Goal: Task Accomplishment & Management: Manage account settings

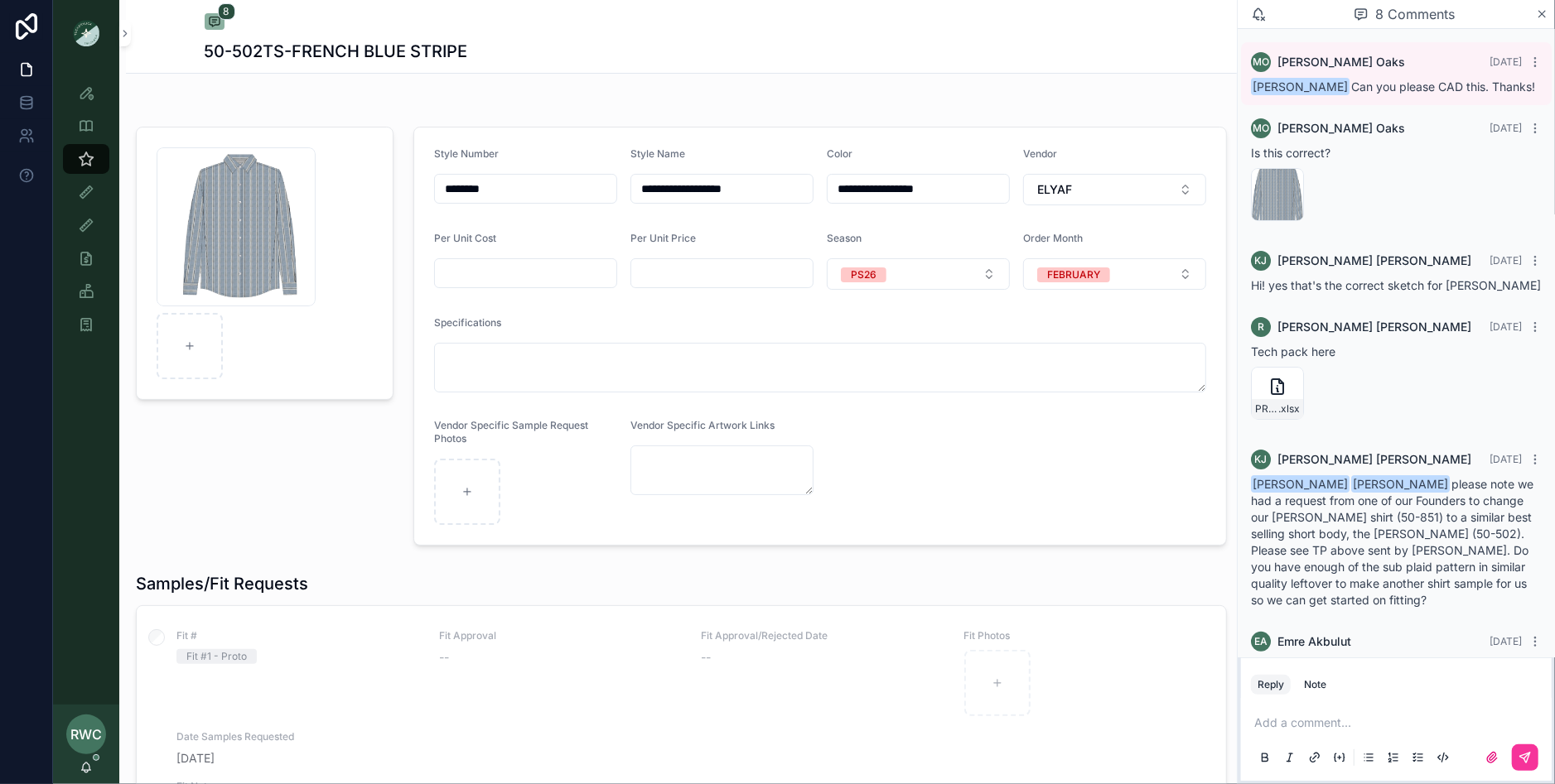
scroll to position [376, 0]
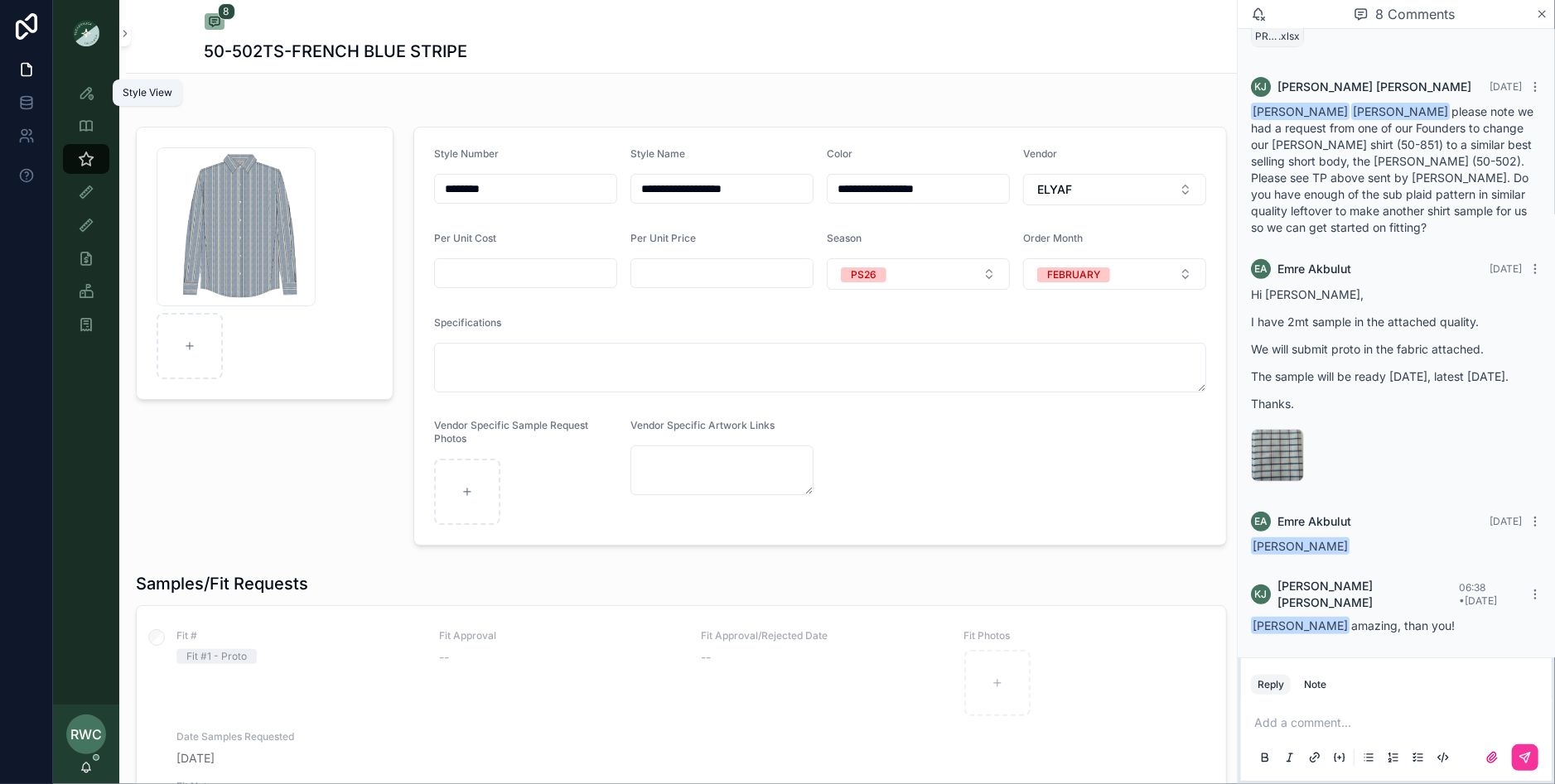
click at [88, 93] on icon "scrollable content" at bounding box center [86, 93] width 16 height 16
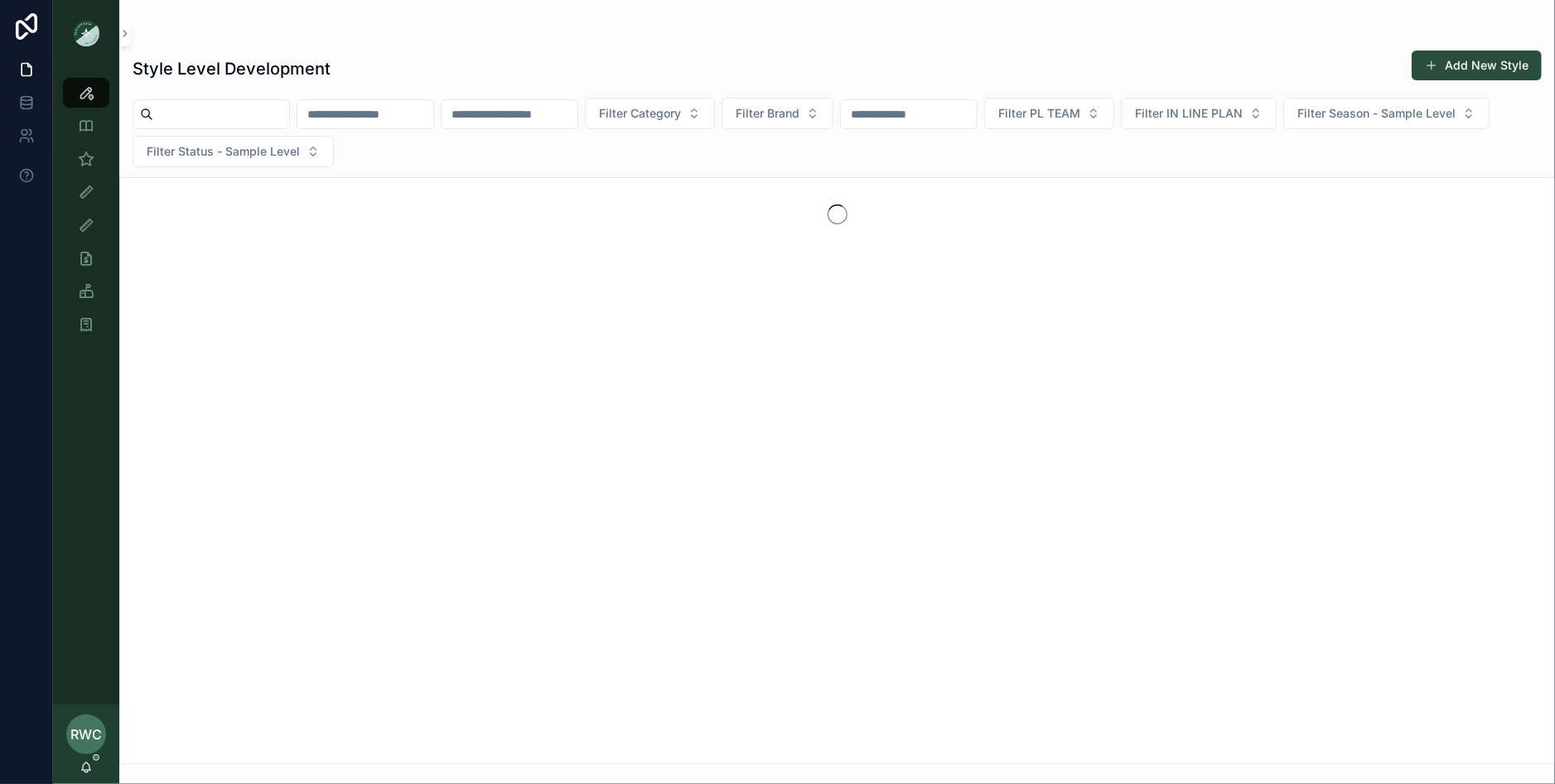
click at [398, 121] on input "scrollable content" at bounding box center [365, 114] width 136 height 23
click at [578, 105] on input "scrollable content" at bounding box center [509, 114] width 136 height 23
type input "******"
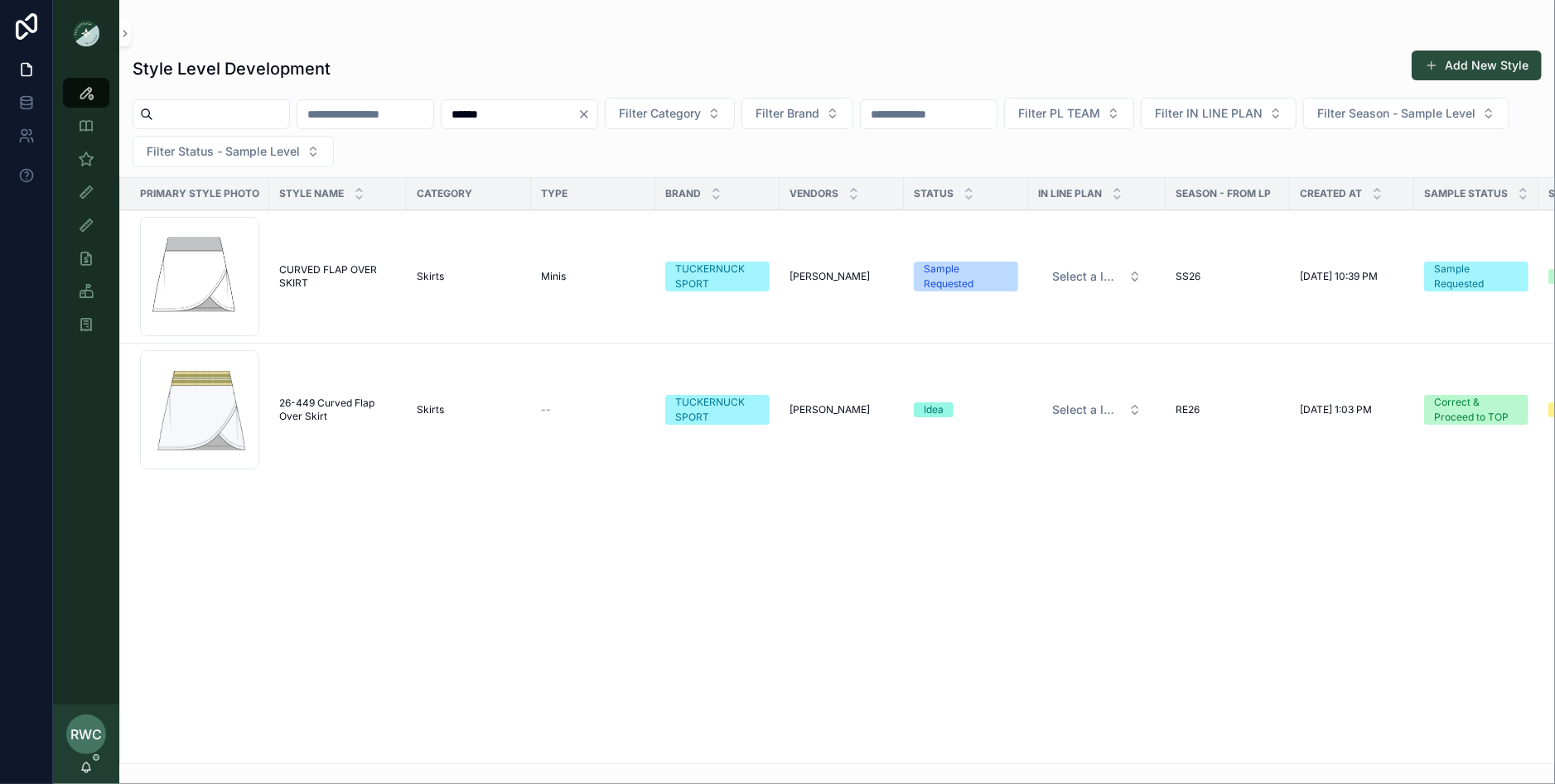
click at [333, 403] on span "26-449 Curved Flap Over Skirt" at bounding box center [338, 410] width 117 height 27
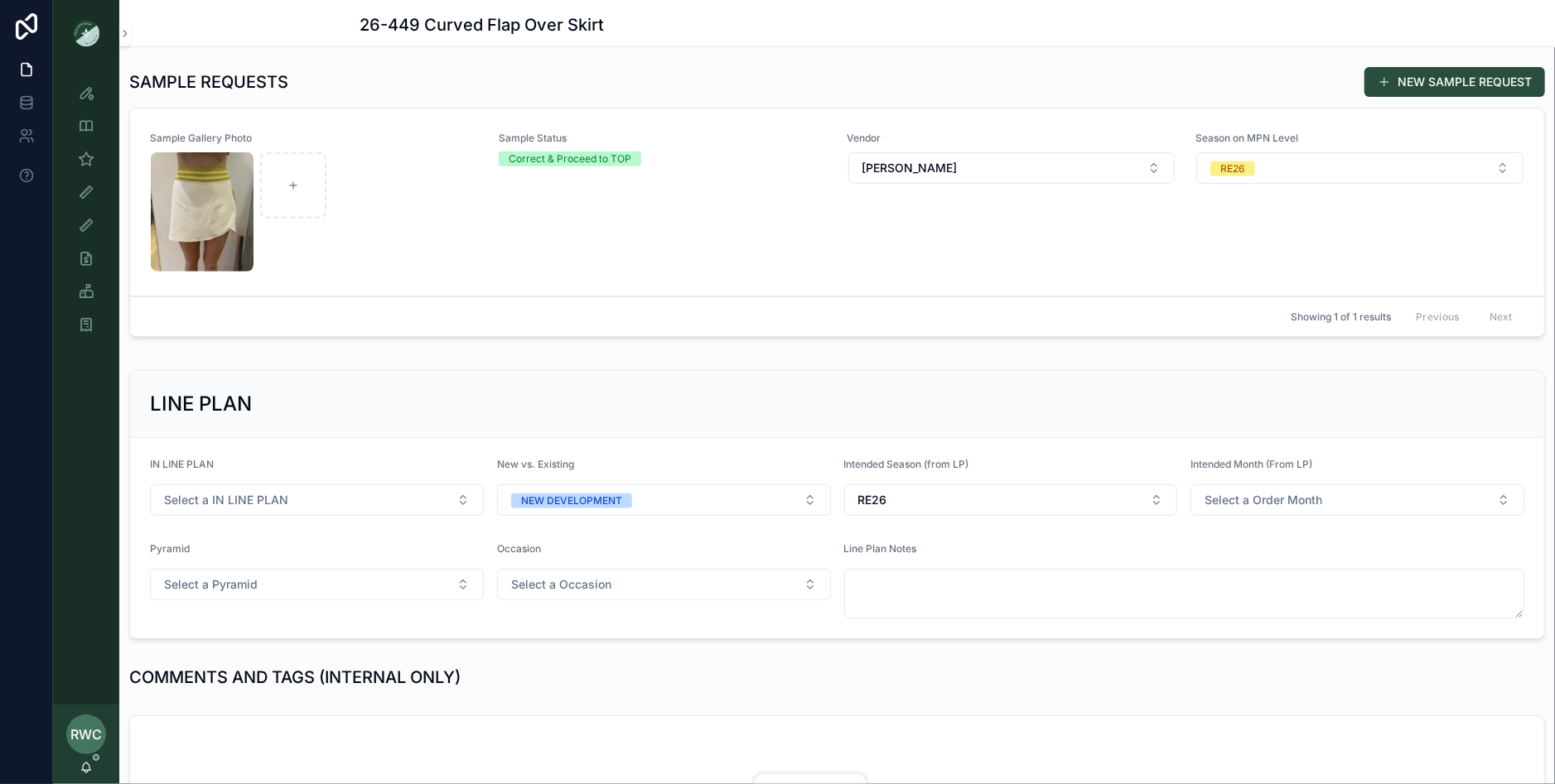
scroll to position [422, 0]
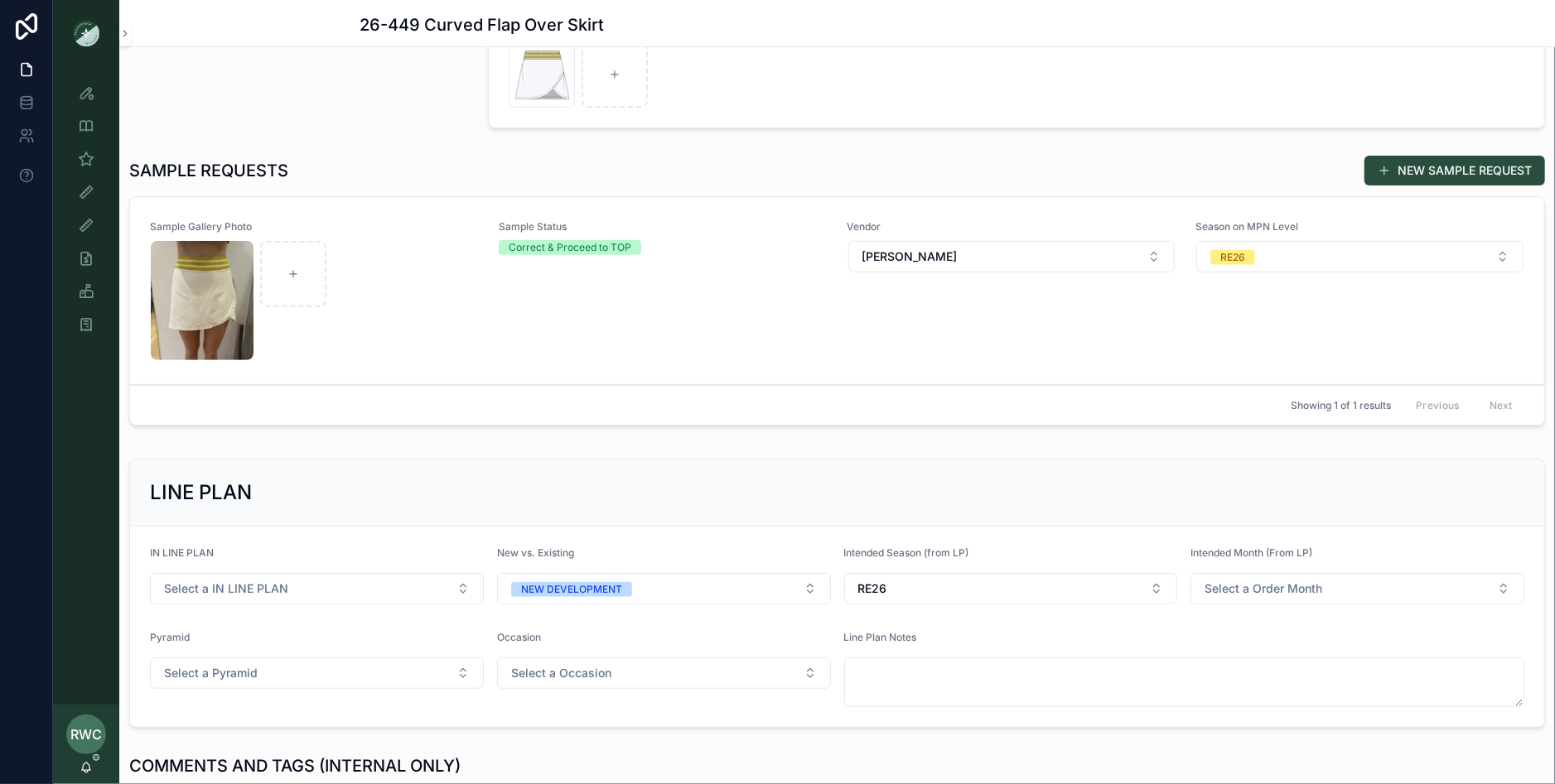
click at [517, 295] on div "Sample Status Correct & Proceed to TOP" at bounding box center [663, 290] width 329 height 141
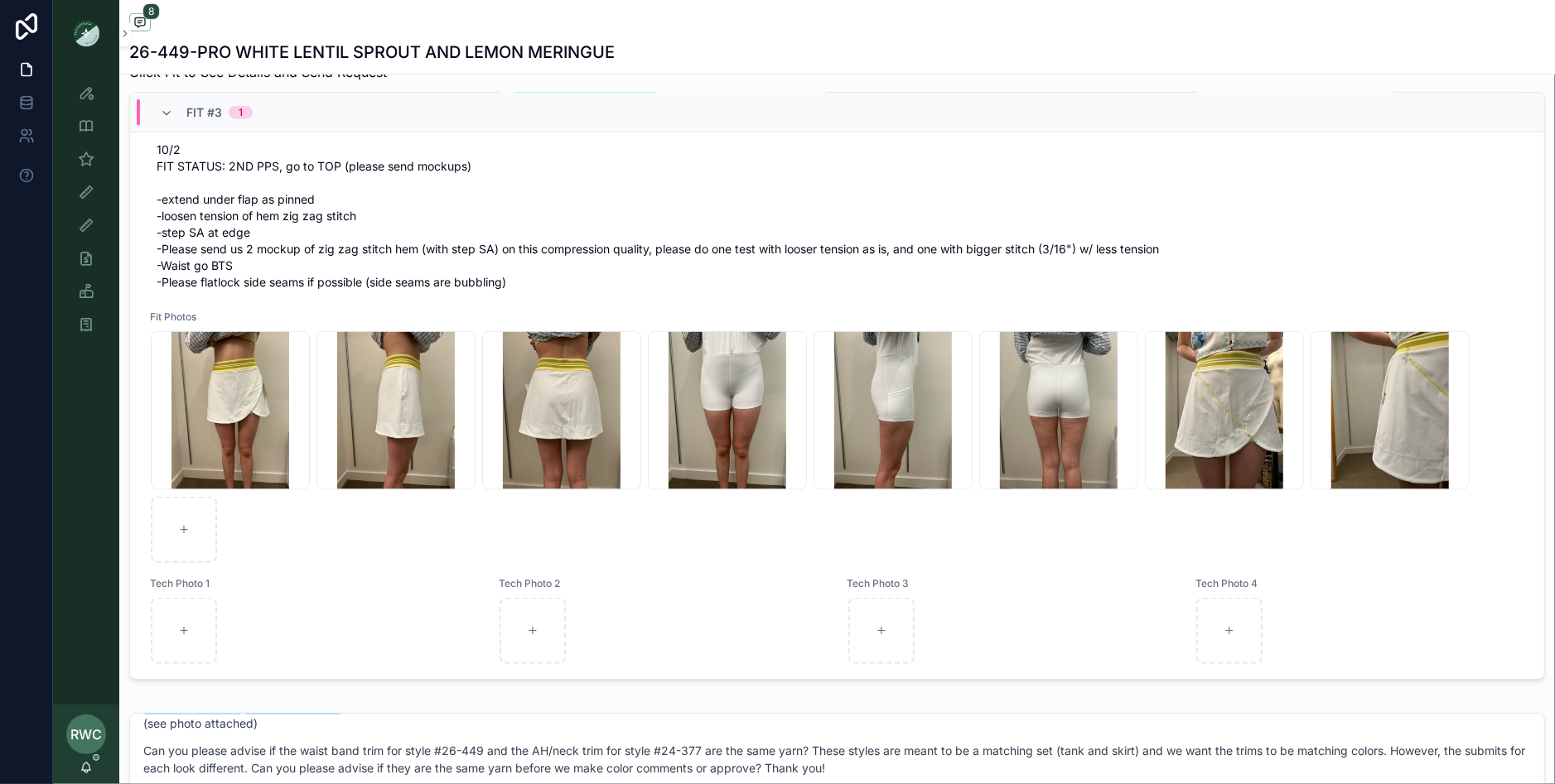
scroll to position [1931, 0]
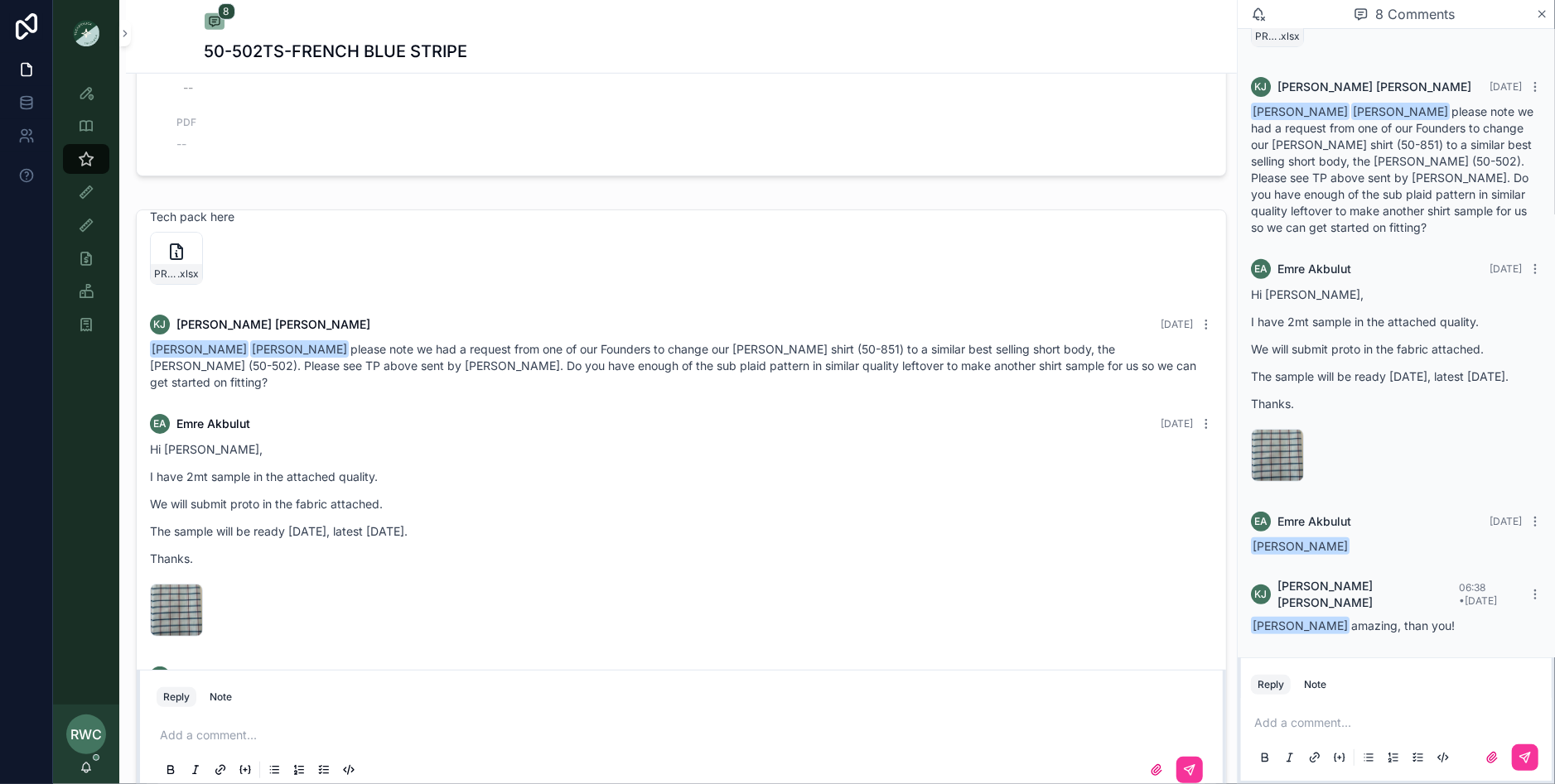
scroll to position [309, 0]
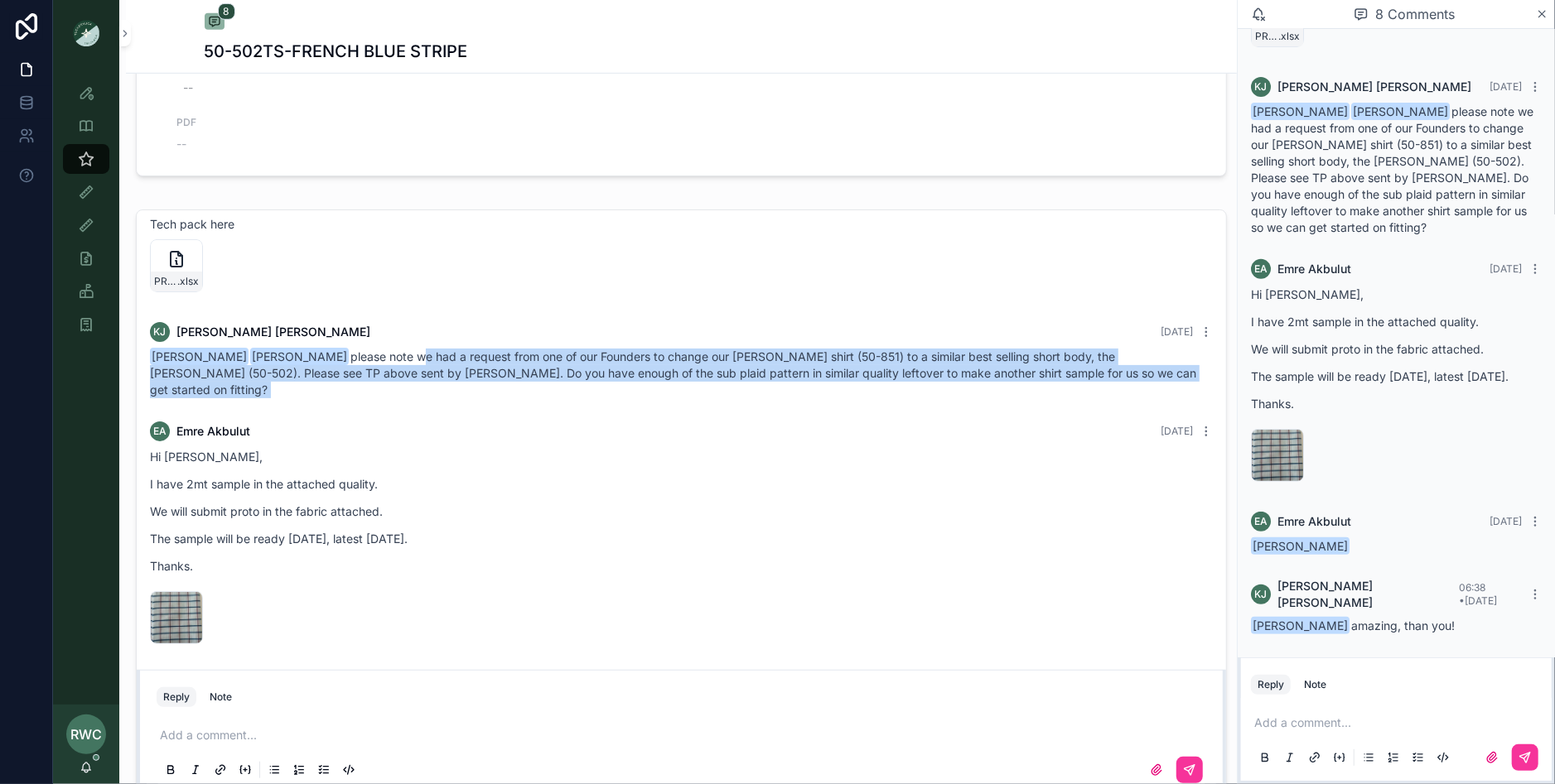
drag, startPoint x: 389, startPoint y: 356, endPoint x: 392, endPoint y: 398, distance: 42.1
click at [392, 398] on div "MO [PERSON_NAME] [DATE] [PERSON_NAME] Can you please CAD this. Thanks! MO [PERS…" at bounding box center [681, 354] width 1090 height 906
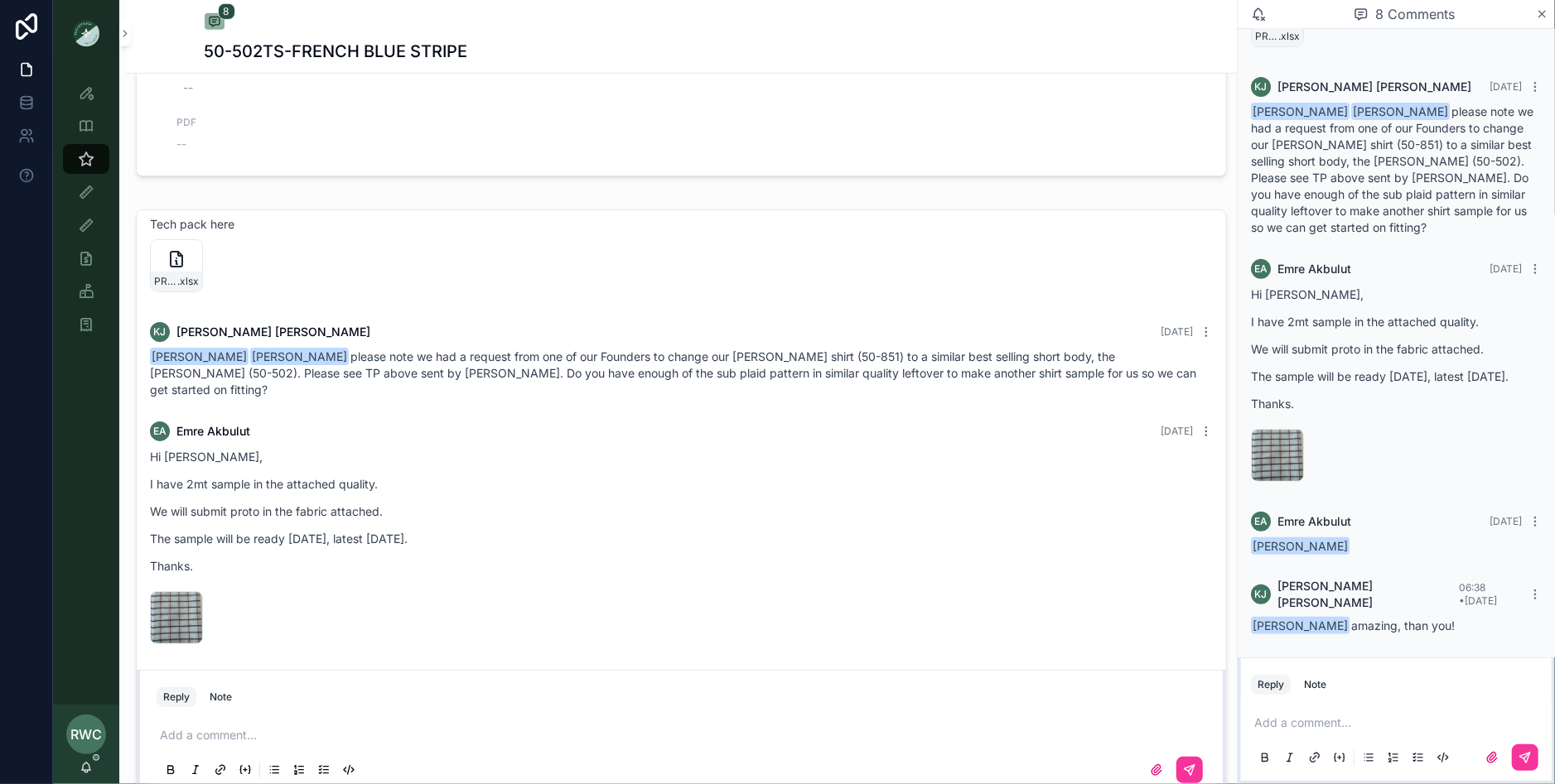
click at [464, 364] on span "[PERSON_NAME] [PERSON_NAME] please note we had a request from one of our Founde…" at bounding box center [673, 373] width 1047 height 47
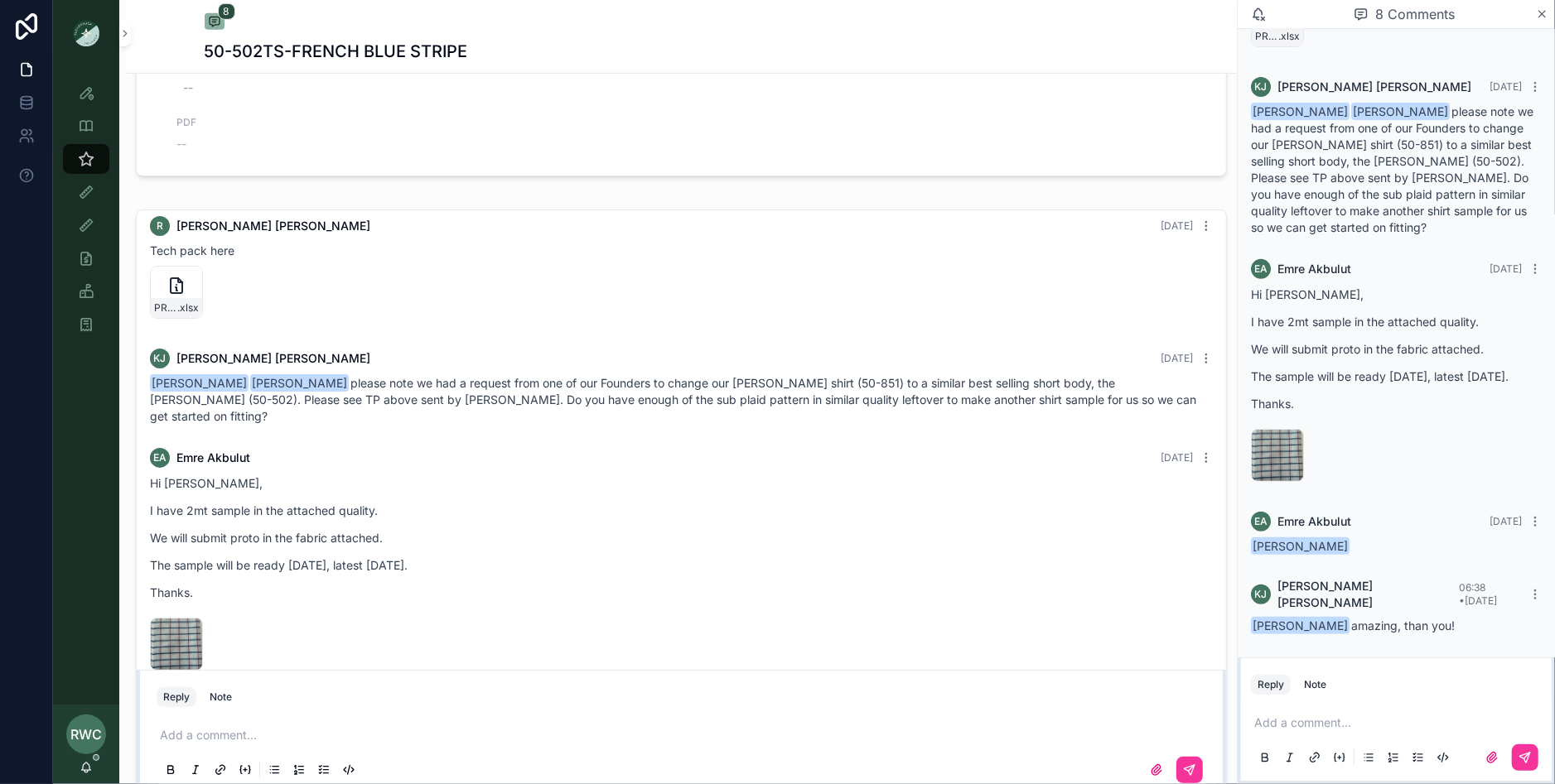
scroll to position [269, 0]
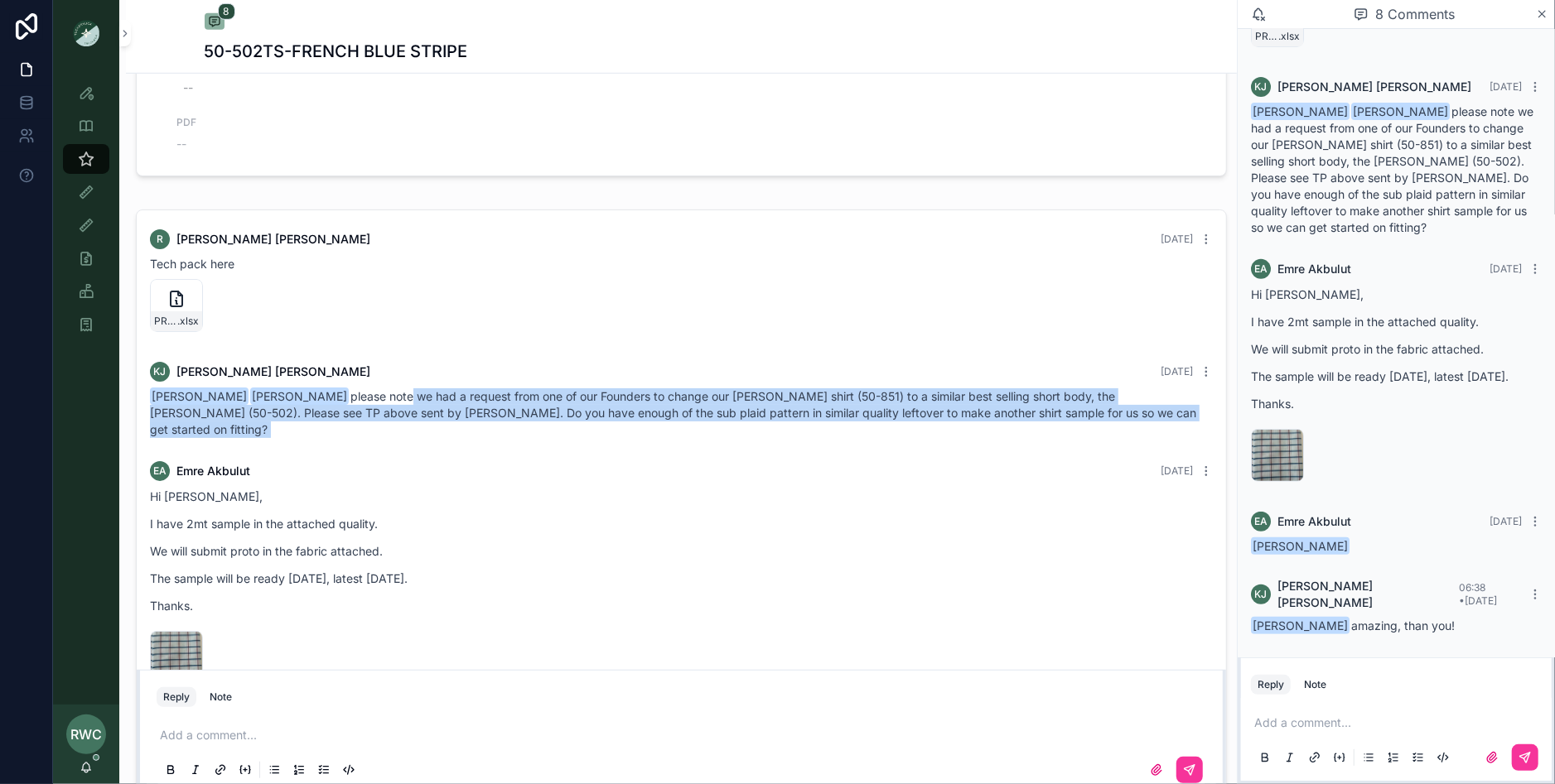
drag, startPoint x: 379, startPoint y: 392, endPoint x: 429, endPoint y: 437, distance: 67.3
click at [429, 437] on div "MO [PERSON_NAME] [DATE] [PERSON_NAME] Can you please CAD this. Thanks! MO [PERS…" at bounding box center [681, 393] width 1090 height 906
click at [429, 452] on div "EA [PERSON_NAME] [DATE] Hi [PERSON_NAME], I have 2mt sample in the attached qua…" at bounding box center [681, 576] width 1083 height 249
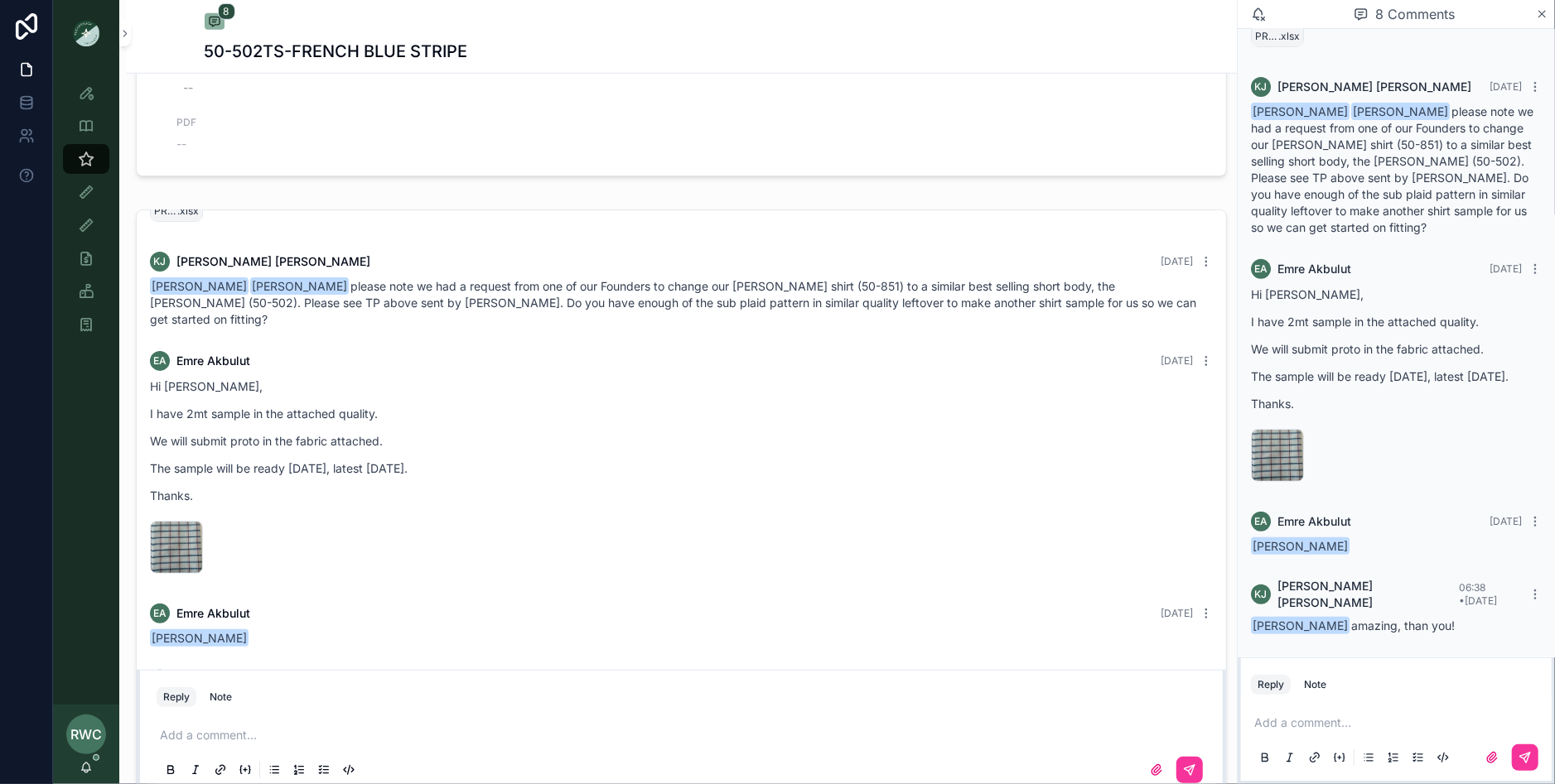
scroll to position [385, 0]
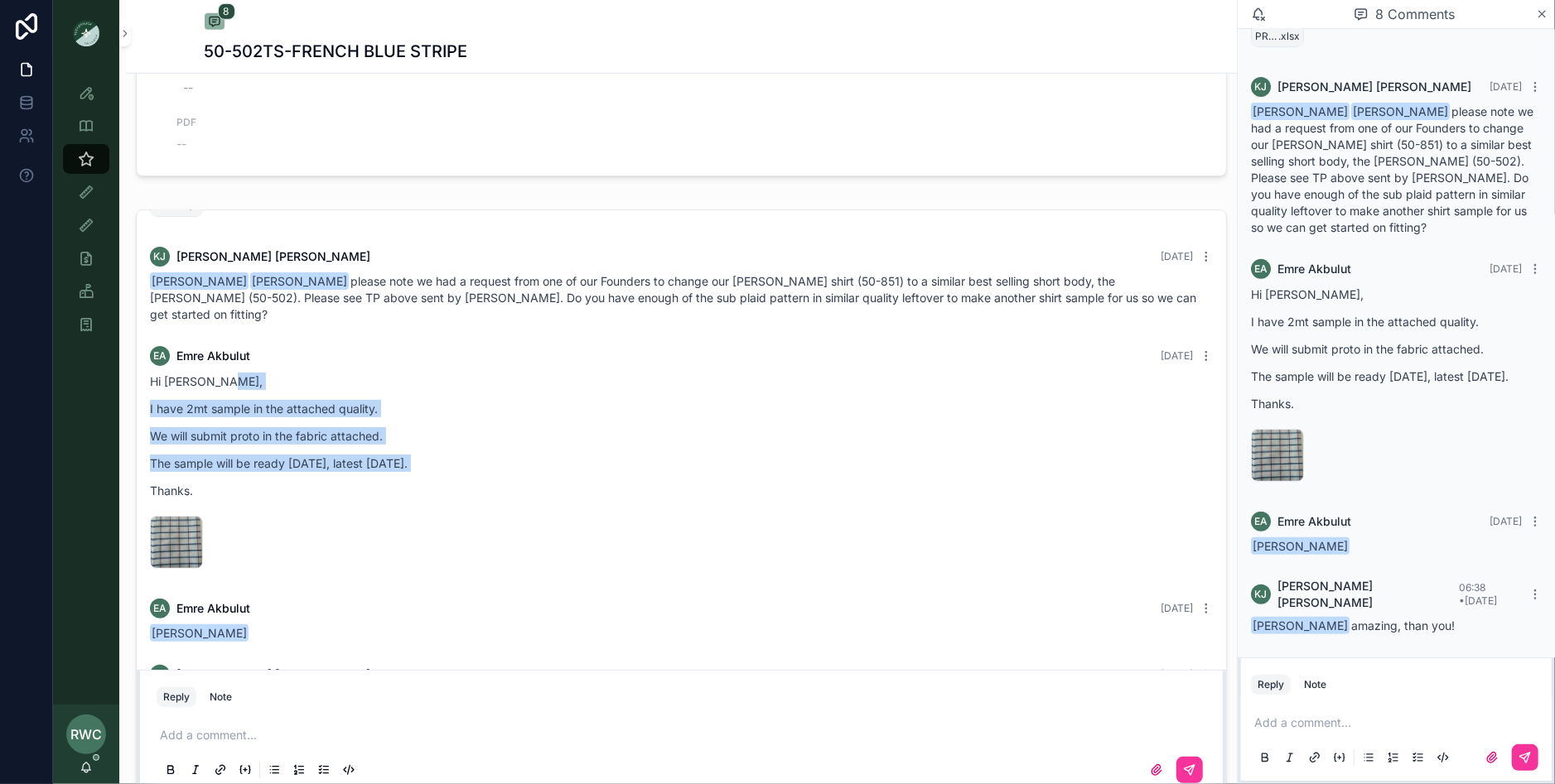
drag, startPoint x: 307, startPoint y: 361, endPoint x: 351, endPoint y: 462, distance: 110.2
click at [351, 462] on div "Hi [PERSON_NAME], I have 2mt sample in the attached quality. We will submit pro…" at bounding box center [681, 436] width 1063 height 127
click at [349, 461] on div "Hi [PERSON_NAME], I have 2mt sample in the attached quality. We will submit pro…" at bounding box center [681, 436] width 1063 height 127
drag, startPoint x: 405, startPoint y: 479, endPoint x: 340, endPoint y: 345, distance: 148.9
click at [340, 345] on div "EA [PERSON_NAME] [DATE] Hi [PERSON_NAME], I have 2mt sample in the attached qua…" at bounding box center [681, 460] width 1083 height 249
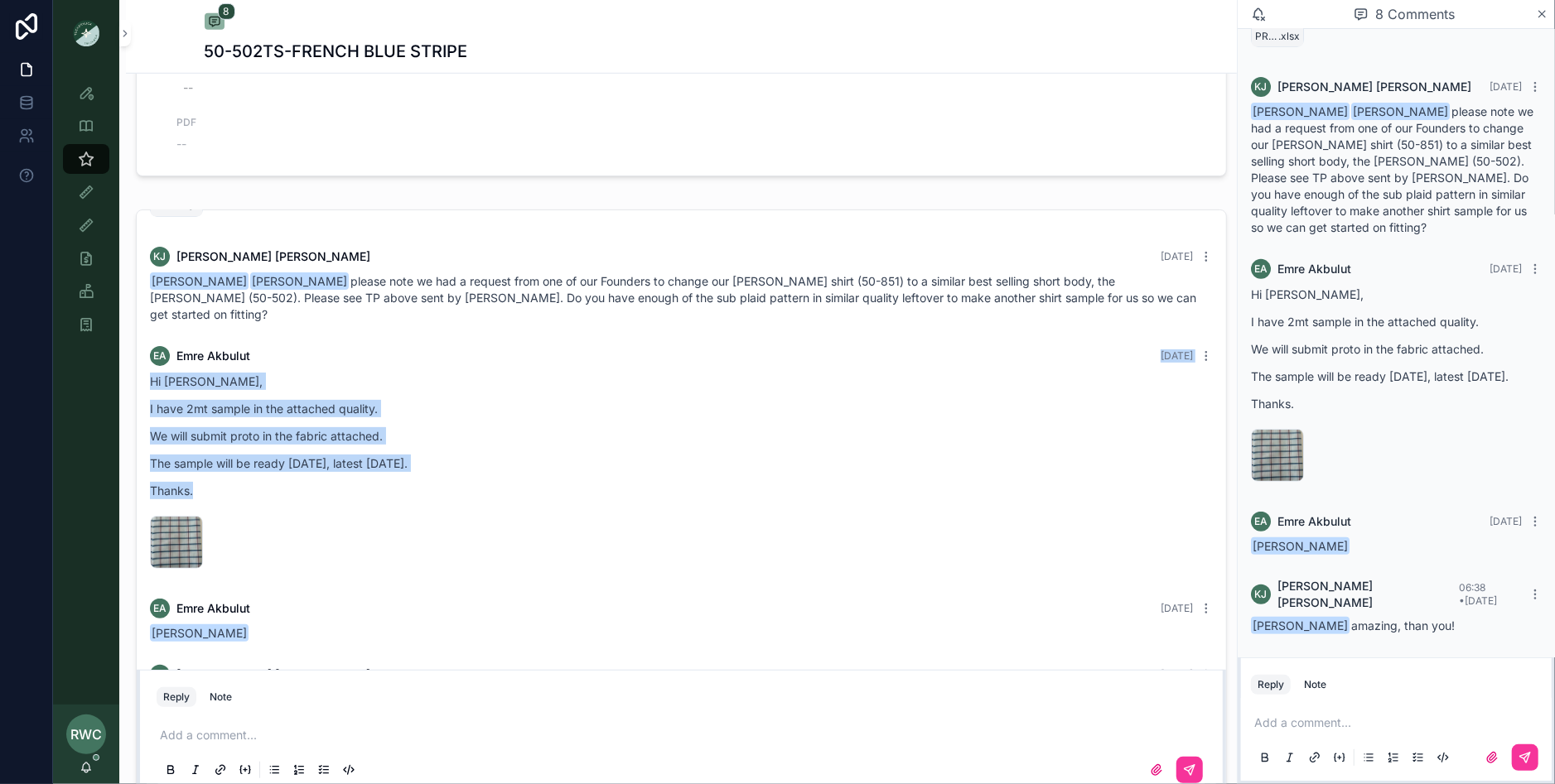
click at [340, 346] on div "EA [PERSON_NAME] [DATE]" at bounding box center [681, 356] width 1063 height 20
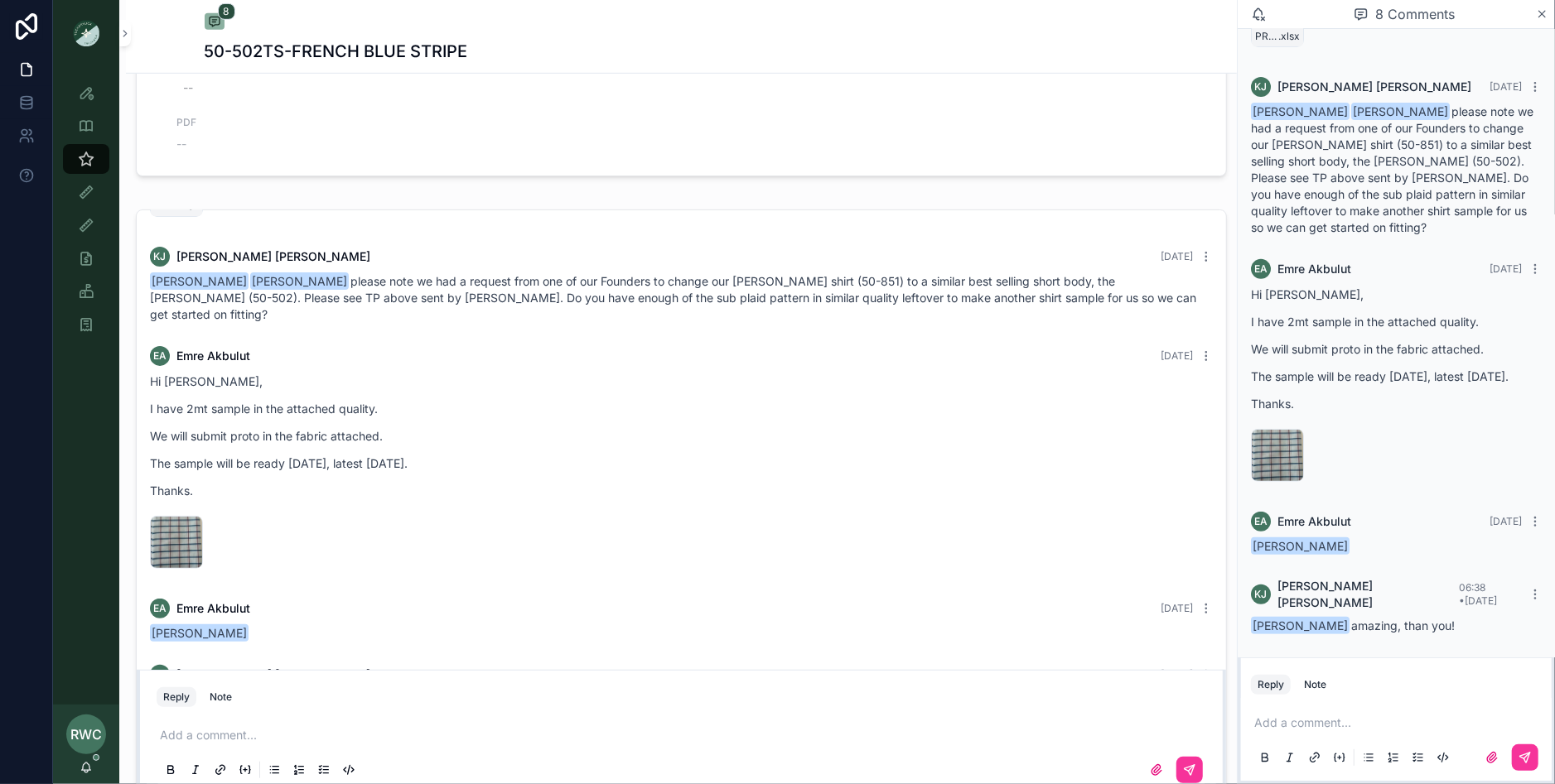
click at [169, 516] on div "image .png" at bounding box center [177, 542] width 53 height 53
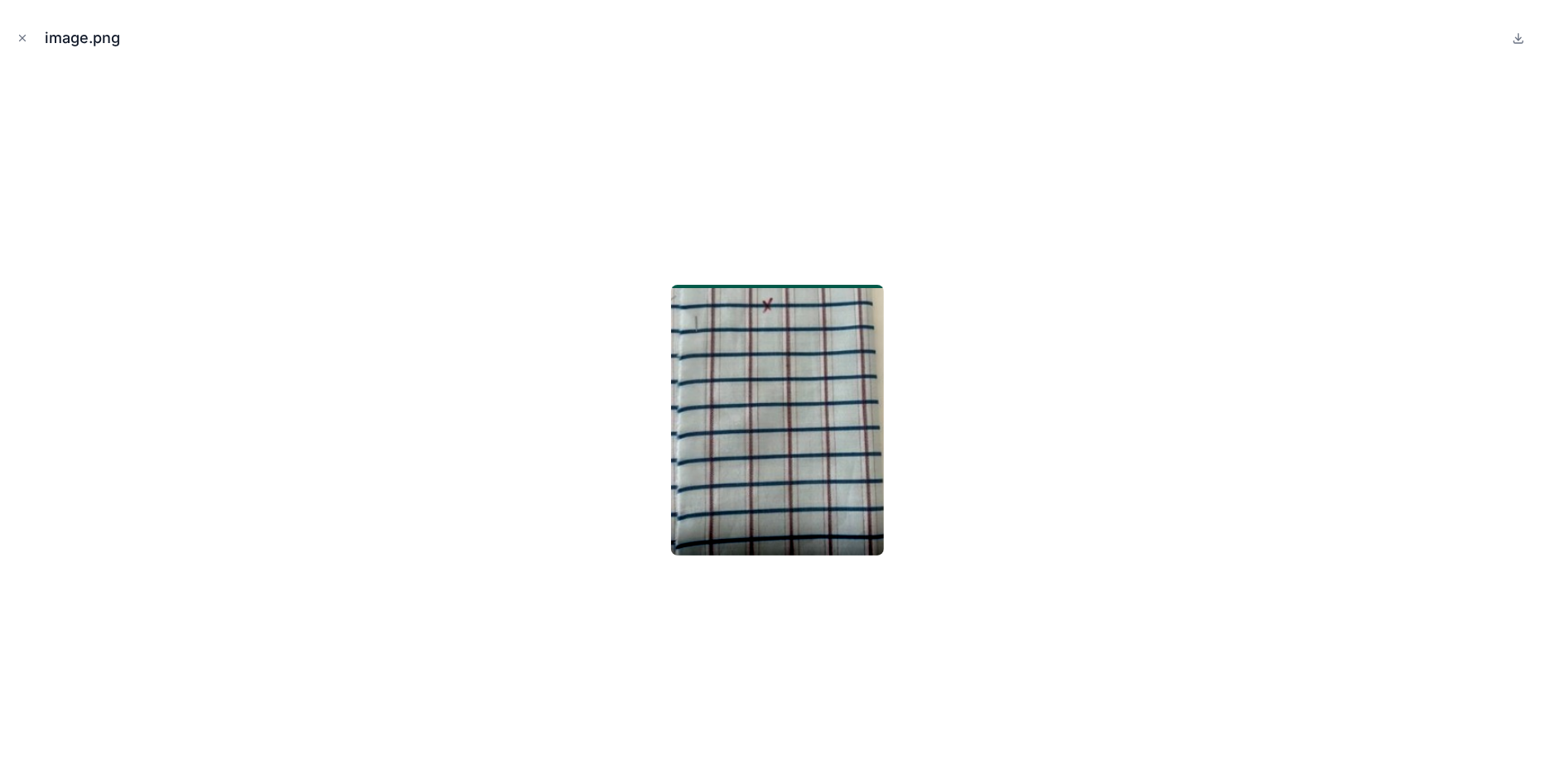
click at [499, 246] on div at bounding box center [778, 420] width 1529 height 702
click at [21, 34] on icon "Close modal" at bounding box center [22, 39] width 12 height 12
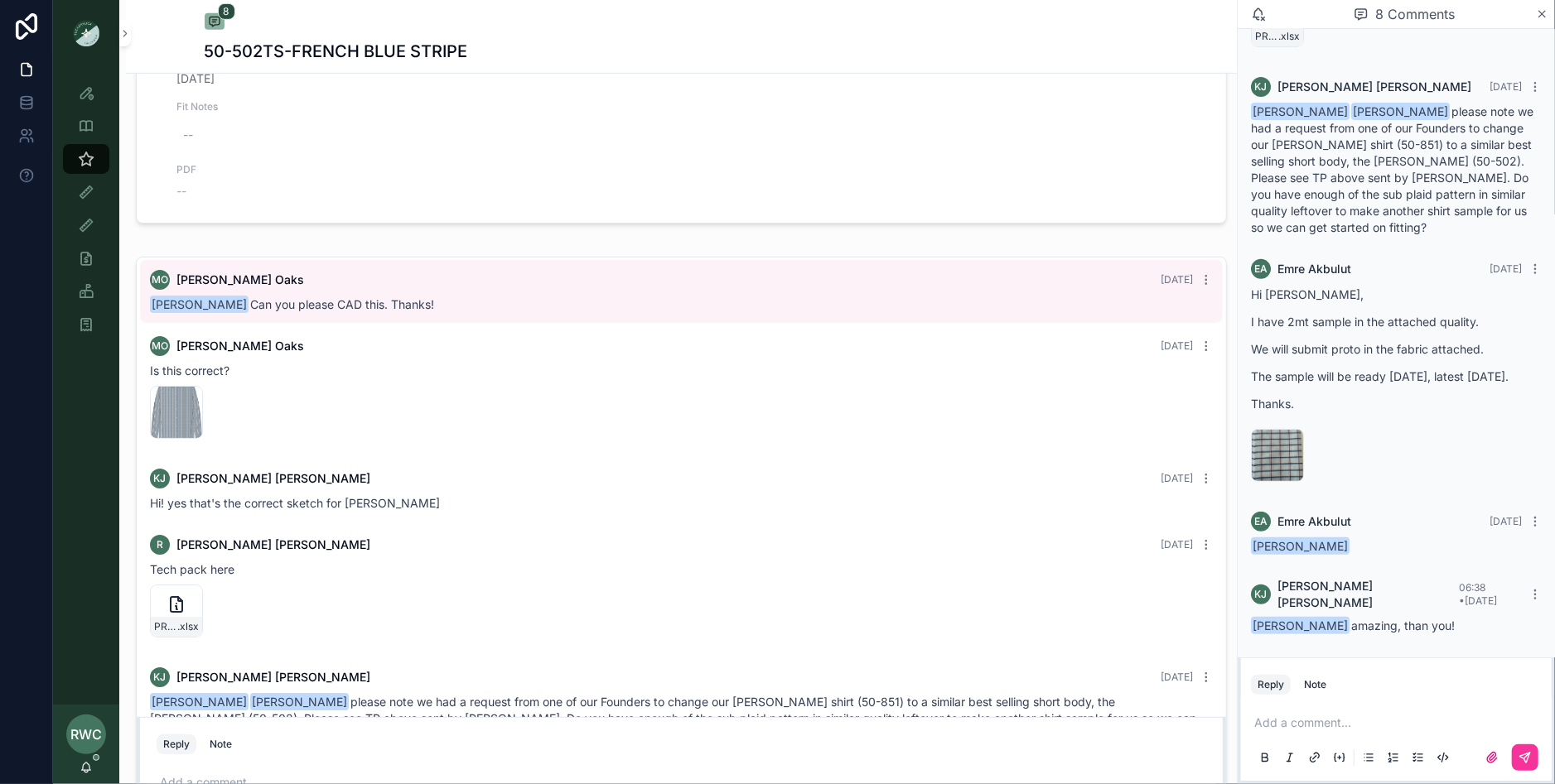
scroll to position [15, 0]
